Goal: Complete application form: Complete application form

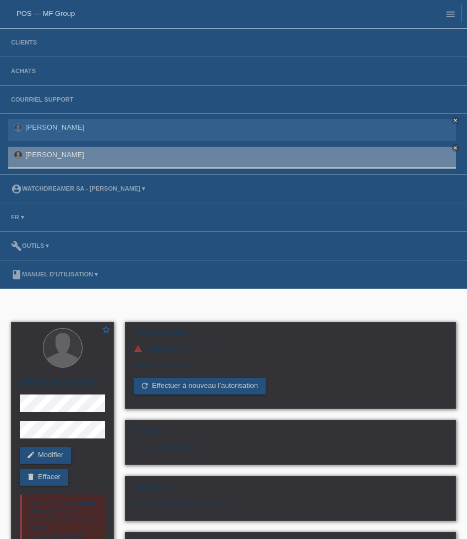
click at [34, 47] on li "Clients" at bounding box center [233, 43] width 467 height 29
click at [26, 46] on link "Clients" at bounding box center [23, 42] width 37 height 7
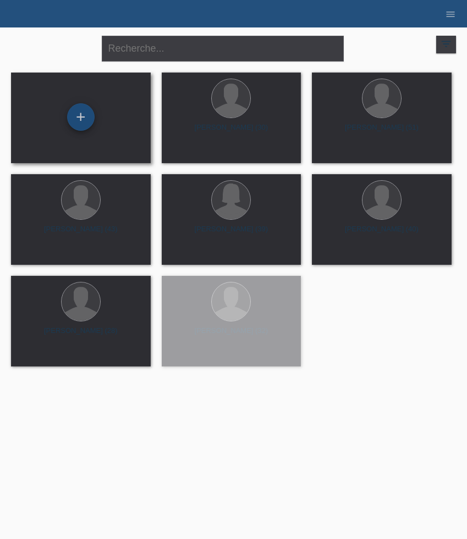
click at [81, 119] on div "+" at bounding box center [80, 116] width 27 height 27
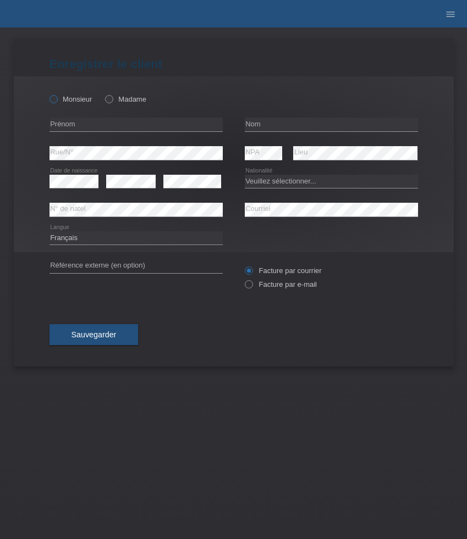
click at [61, 102] on label "Monsieur" at bounding box center [70, 99] width 43 height 8
click at [57, 102] on input "Monsieur" at bounding box center [52, 98] width 7 height 7
radio input "true"
click at [124, 121] on input "text" at bounding box center [135, 125] width 173 height 14
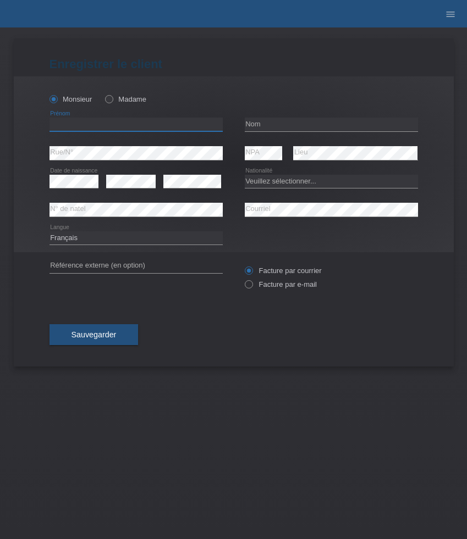
paste input "Adrian"
type input "Adrian"
click at [258, 128] on input "text" at bounding box center [331, 125] width 173 height 14
paste input "Lehmann"
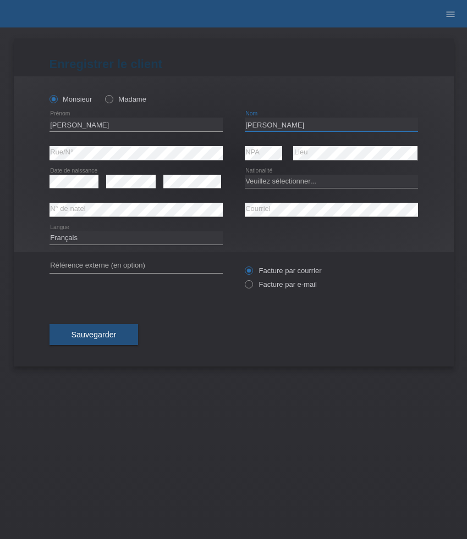
type input "Lehmann"
click at [188, 194] on div "error" at bounding box center [192, 182] width 58 height 28
click at [189, 189] on icon at bounding box center [192, 188] width 58 height 1
click at [305, 184] on select "Veuillez sélectionner... Suisse Allemagne Autriche Liechtenstein ------------ A…" at bounding box center [331, 181] width 173 height 13
select select "CH"
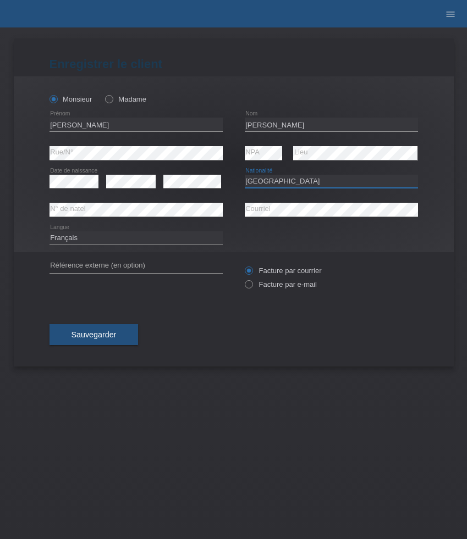
click at [245, 175] on select "Veuillez sélectionner... Suisse Allemagne Autriche Liechtenstein ------------ A…" at bounding box center [331, 181] width 173 height 13
click at [124, 240] on select "Deutsch Français Italiano English" at bounding box center [135, 237] width 173 height 13
select select "de"
click at [49, 231] on select "Deutsch Français Italiano English" at bounding box center [135, 237] width 173 height 13
click at [278, 284] on label "Facture par e-mail" at bounding box center [281, 284] width 72 height 8
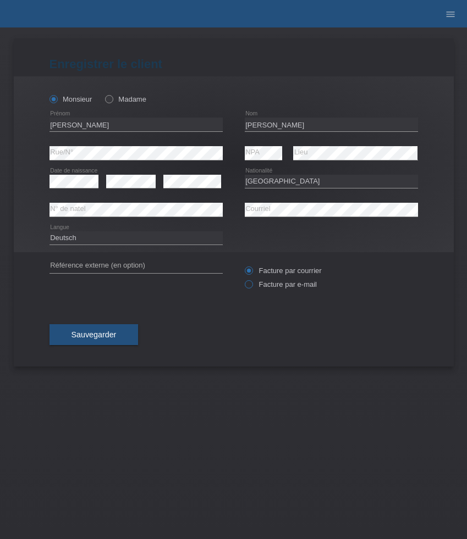
click at [252, 284] on input "Facture par e-mail" at bounding box center [248, 287] width 7 height 14
radio input "true"
click at [103, 339] on span "Sauvegarder" at bounding box center [93, 334] width 45 height 9
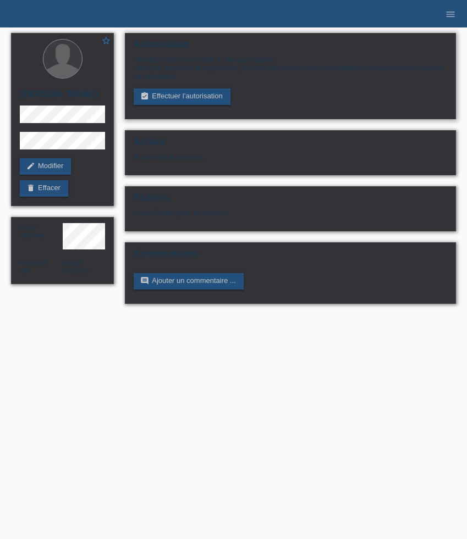
click at [193, 85] on div "Veuillez d’abord procéder à une autorisation. Avant de continuer la registratio…" at bounding box center [290, 80] width 313 height 49
click at [191, 100] on link "assignment_turned_in Effectuer l’autorisation" at bounding box center [182, 97] width 96 height 16
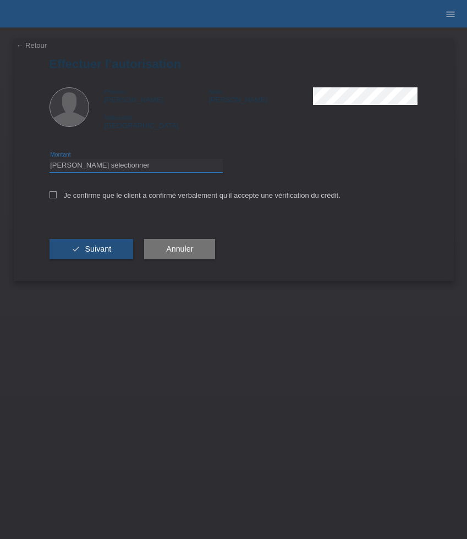
click at [134, 169] on select "Veuillez sélectionner CHF 1.00 - CHF 499.00 CHF 500.00 - CHF 1'999.00 CHF 2'000…" at bounding box center [135, 165] width 173 height 13
select select "3"
click at [49, 161] on select "Veuillez sélectionner CHF 1.00 - CHF 499.00 CHF 500.00 - CHF 1'999.00 CHF 2'000…" at bounding box center [135, 165] width 173 height 13
click at [111, 198] on label "Je confirme que le client a confirmé verbalement qu'il accepte une vérification…" at bounding box center [194, 195] width 291 height 8
click at [57, 198] on input "Je confirme que le client a confirmé verbalement qu'il accepte une vérification…" at bounding box center [52, 194] width 7 height 7
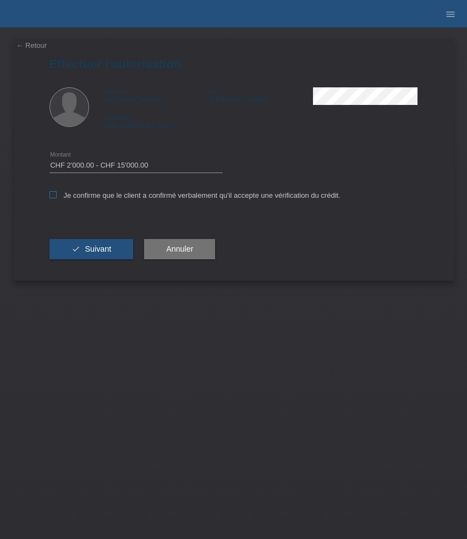
checkbox input "true"
click at [107, 246] on button "check Suivant" at bounding box center [91, 249] width 84 height 21
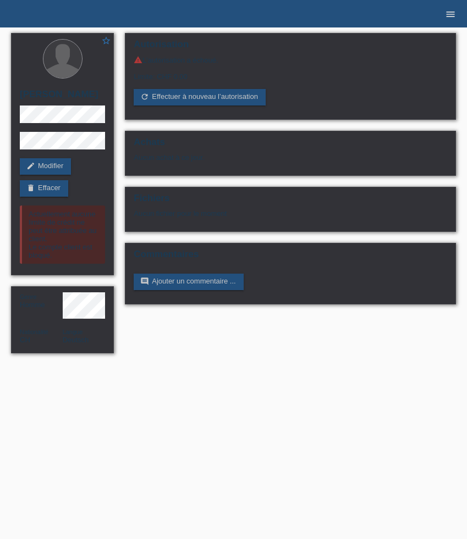
click at [454, 15] on icon "menu" at bounding box center [450, 14] width 11 height 11
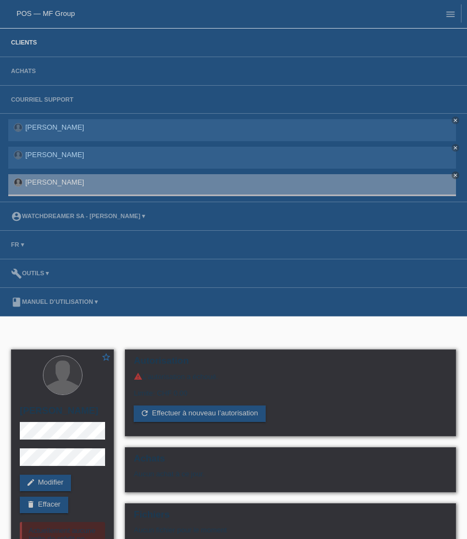
click at [34, 45] on link "Clients" at bounding box center [23, 42] width 37 height 7
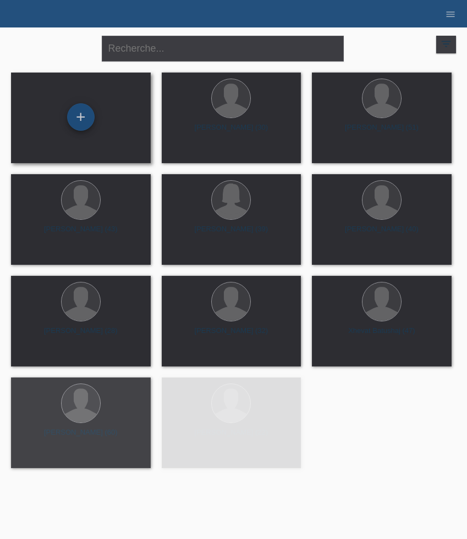
click at [81, 118] on div "+" at bounding box center [80, 116] width 27 height 27
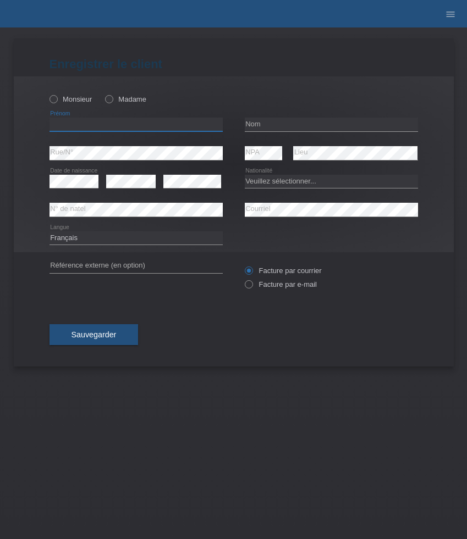
click at [133, 127] on input "text" at bounding box center [135, 125] width 173 height 14
paste input "[PERSON_NAME]"
type input "[PERSON_NAME]"
click at [70, 102] on label "Monsieur" at bounding box center [70, 99] width 43 height 8
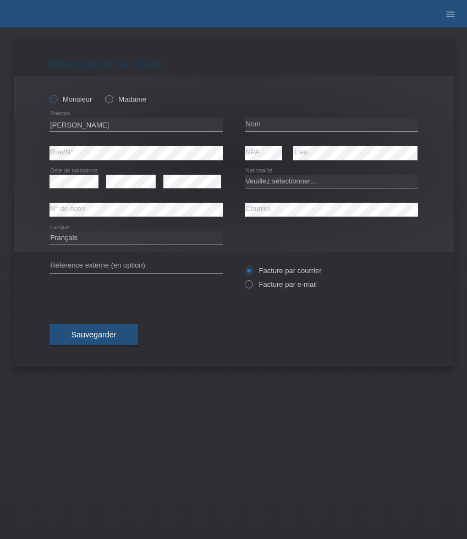
click at [57, 102] on input "Monsieur" at bounding box center [52, 98] width 7 height 7
radio input "true"
click at [289, 119] on input "text" at bounding box center [331, 125] width 173 height 14
paste input "Evora"
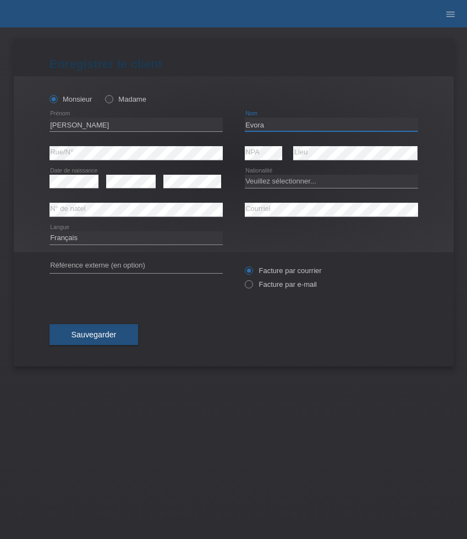
type input "Evora"
click at [281, 184] on select "Veuillez sélectionner... Suisse Allemagne Autriche Liechtenstein ------------ A…" at bounding box center [331, 181] width 173 height 13
select select "PT"
click at [245, 175] on select "Veuillez sélectionner... Suisse Allemagne Autriche Liechtenstein ------------ A…" at bounding box center [331, 181] width 173 height 13
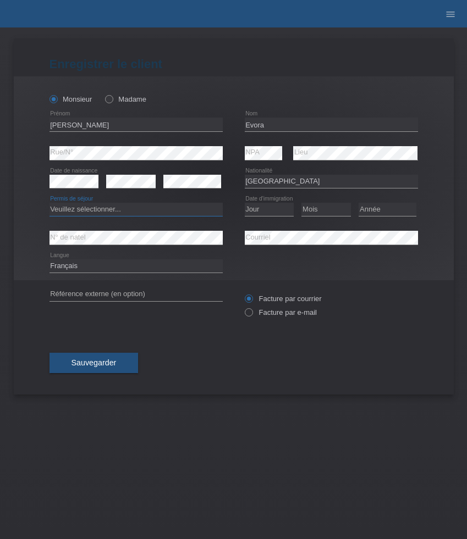
click at [129, 210] on select "Veuillez sélectionner... C B B - Statut de réfugié Autre" at bounding box center [135, 209] width 173 height 13
select select "C"
click at [49, 203] on select "Veuillez sélectionner... C B B - Statut de réfugié Autre" at bounding box center [135, 209] width 173 height 13
click at [266, 212] on select "Jour 01 02 03 04 05 06 07 08 09 10 11" at bounding box center [269, 209] width 49 height 13
select select "13"
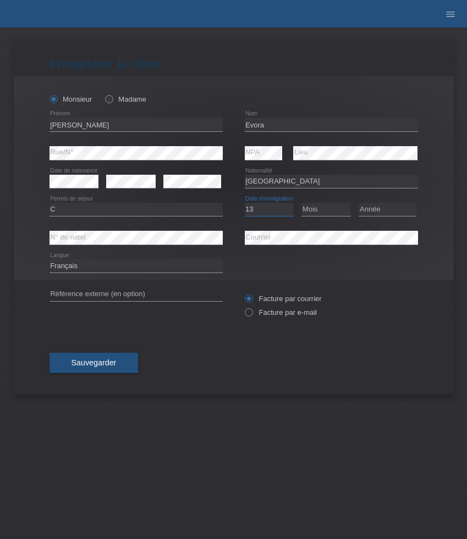
click at [245, 203] on select "Jour 01 02 03 04 05 06 07 08 09 10 11" at bounding box center [269, 209] width 49 height 13
click at [321, 212] on select "Mois 01 02 03 04 05 06 07 08 09 10 11" at bounding box center [325, 209] width 49 height 13
select select "08"
click at [301, 203] on select "Mois 01 02 03 04 05 06 07 08 09 10 11" at bounding box center [325, 209] width 49 height 13
click at [365, 208] on select "Année 2025 2024 2023 2022 2021 2020 2019 2018 2017 2016 2015 2014 2013 2012 201…" at bounding box center [387, 209] width 58 height 13
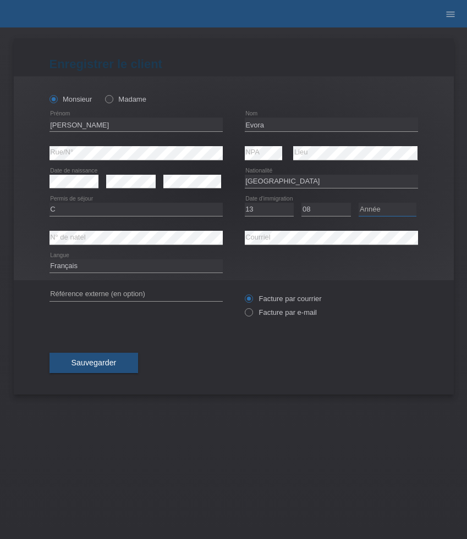
select select "2018"
click at [358, 203] on select "Année 2025 2024 2023 2022 2021 2020 2019 2018 2017 2016 2015 2014 2013 2012 201…" at bounding box center [387, 209] width 58 height 13
click at [194, 263] on select "Deutsch Français Italiano English" at bounding box center [135, 266] width 173 height 13
click at [266, 317] on label "Facture par e-mail" at bounding box center [281, 312] width 72 height 8
click at [252, 318] on input "Facture par e-mail" at bounding box center [248, 315] width 7 height 14
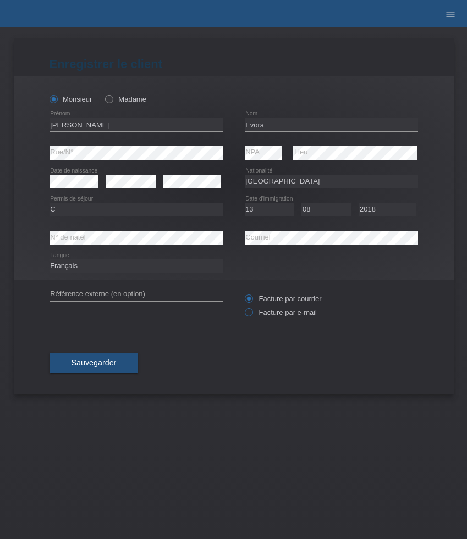
radio input "true"
click at [126, 361] on button "Sauvegarder" at bounding box center [93, 363] width 89 height 21
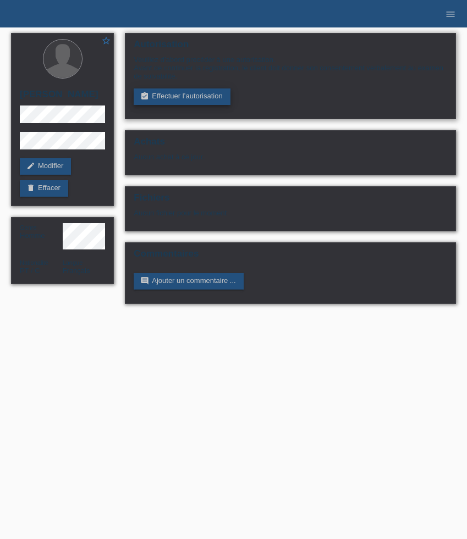
click at [176, 96] on link "assignment_turned_in Effectuer l’autorisation" at bounding box center [182, 97] width 96 height 16
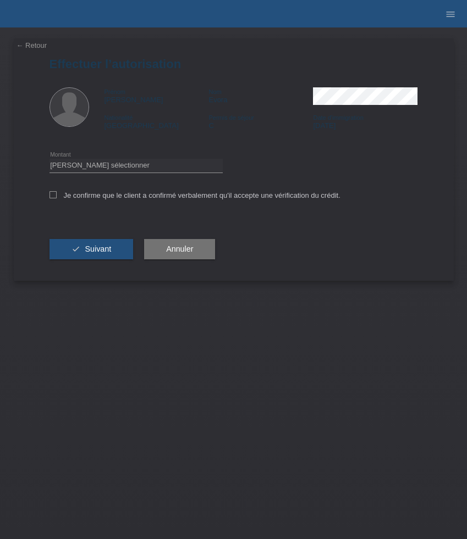
drag, startPoint x: 356, startPoint y: 133, endPoint x: 466, endPoint y: 278, distance: 182.5
click at [466, 278] on div "← Retour Effectuer l’autorisation Prénom [PERSON_NAME] Nom Evora Nationalité [D…" at bounding box center [233, 283] width 467 height 512
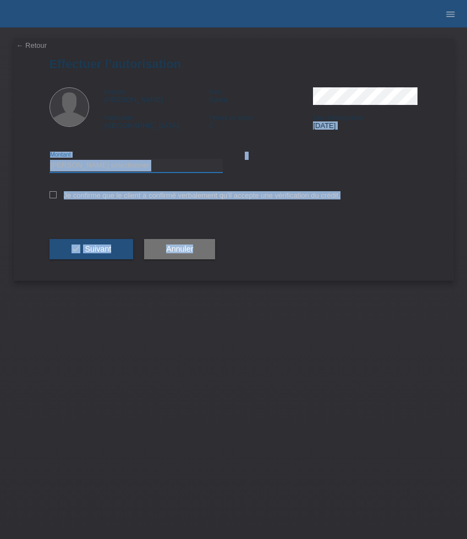
click at [204, 172] on select "Veuillez sélectionner CHF 1.00 - CHF 499.00 CHF 500.00 - CHF 1'999.00 CHF 2'000…" at bounding box center [135, 165] width 173 height 13
click at [49, 161] on select "Veuillez sélectionner CHF 1.00 - CHF 499.00 CHF 500.00 - CHF 1'999.00 CHF 2'000…" at bounding box center [135, 165] width 173 height 13
click at [159, 169] on select "Veuillez sélectionner CHF 1.00 - CHF 499.00 CHF 500.00 - CHF 1'999.00 CHF 2'000…" at bounding box center [135, 165] width 173 height 13
select select "3"
click at [49, 161] on select "Veuillez sélectionner CHF 1.00 - CHF 499.00 CHF 500.00 - CHF 1'999.00 CHF 2'000…" at bounding box center [135, 165] width 173 height 13
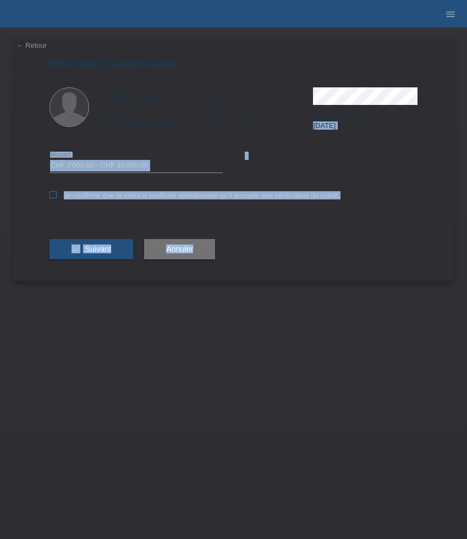
click at [53, 198] on icon at bounding box center [52, 194] width 7 height 7
click at [53, 198] on input "Je confirme que le client a confirmé verbalement qu'il accepte une vérification…" at bounding box center [52, 194] width 7 height 7
checkbox input "true"
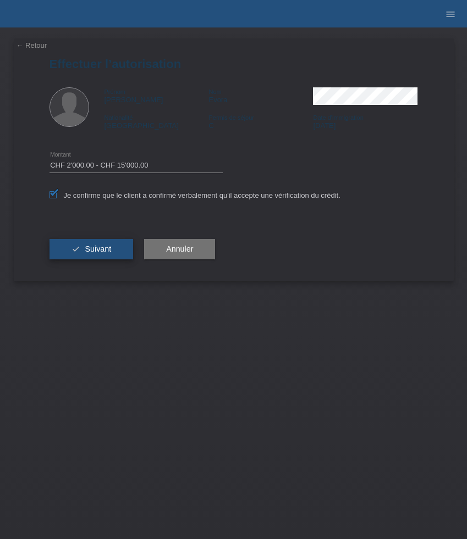
click at [97, 249] on span "Suivant" at bounding box center [98, 249] width 26 height 9
